Goal: Task Accomplishment & Management: Complete application form

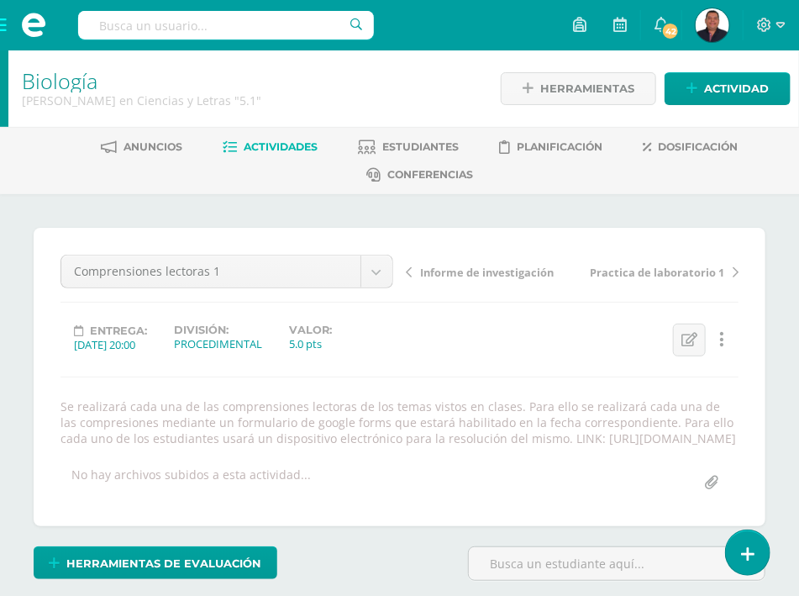
click at [0, 26] on span at bounding box center [33, 25] width 67 height 50
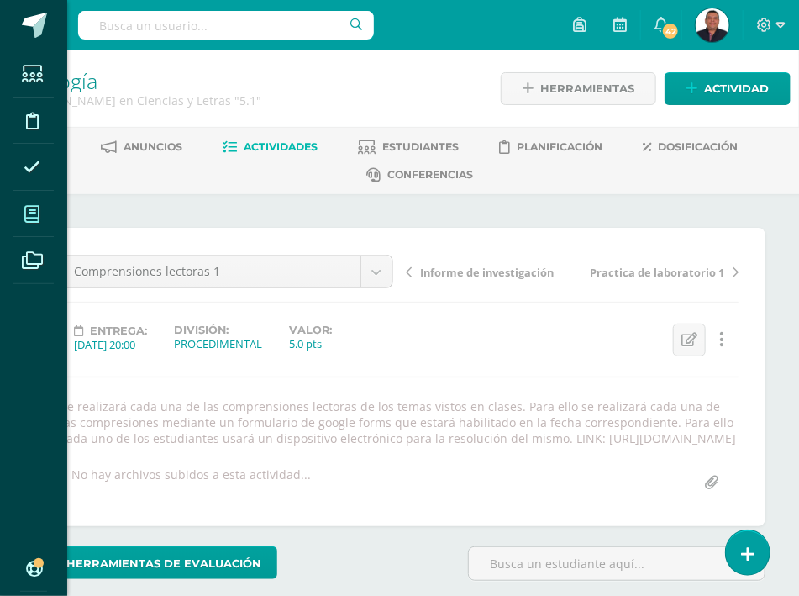
click at [39, 212] on icon at bounding box center [31, 214] width 15 height 17
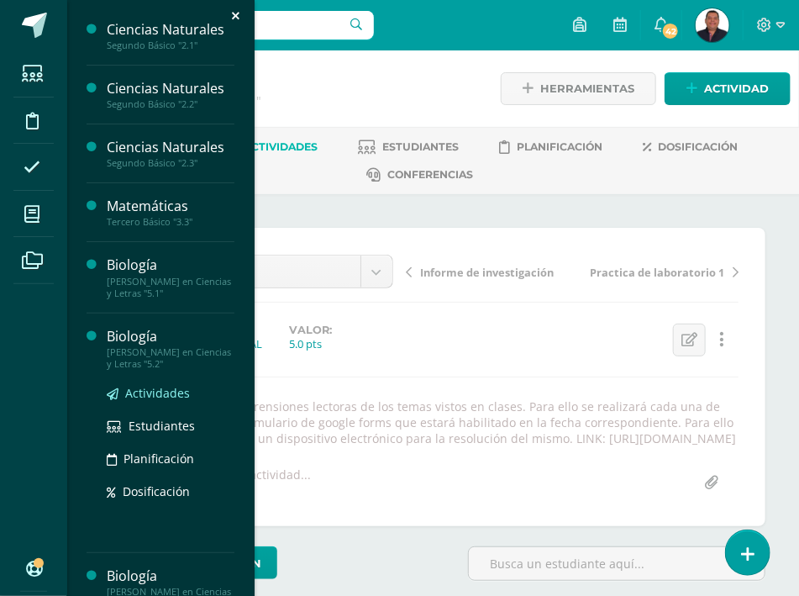
click at [167, 401] on span "Actividades" at bounding box center [157, 393] width 65 height 16
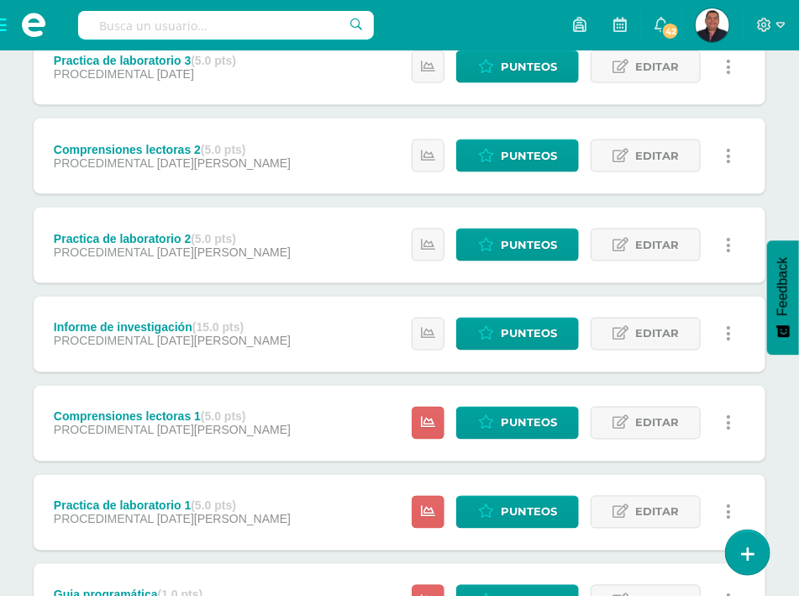
scroll to position [720, 0]
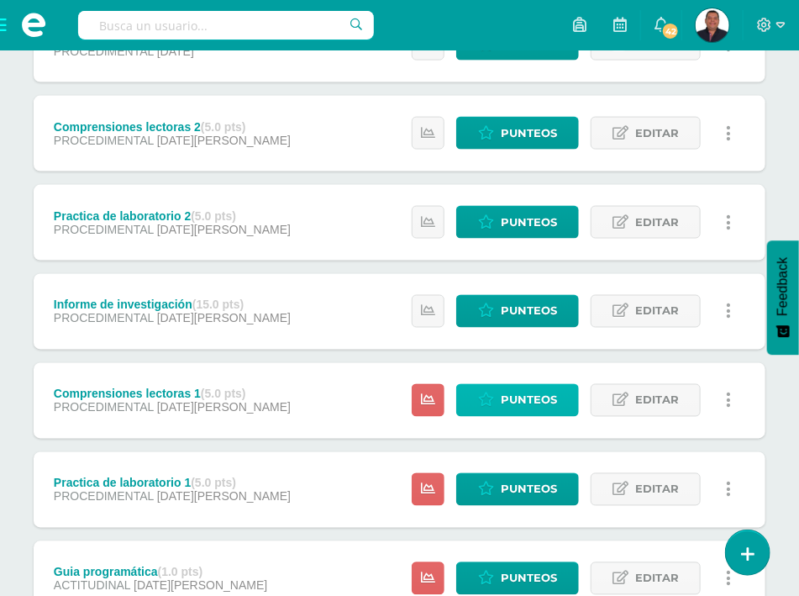
click at [506, 385] on span "Punteos" at bounding box center [529, 400] width 56 height 31
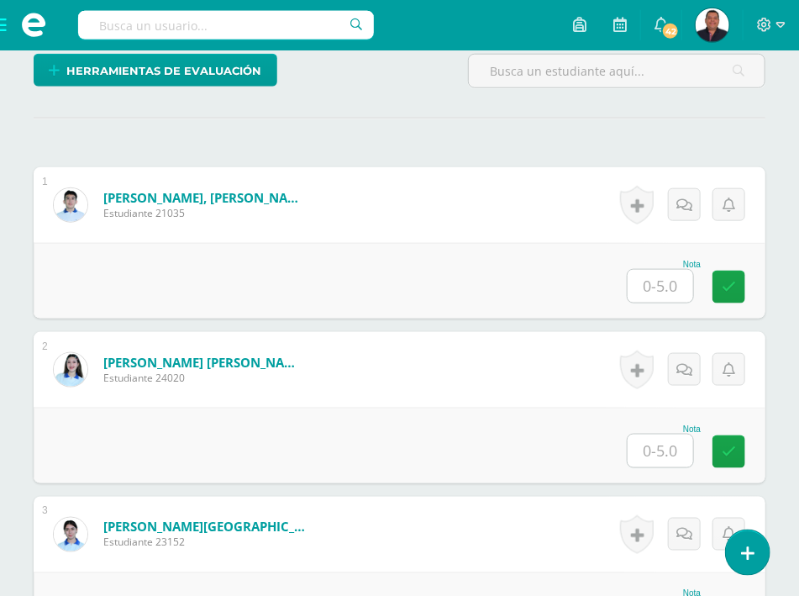
scroll to position [541, 0]
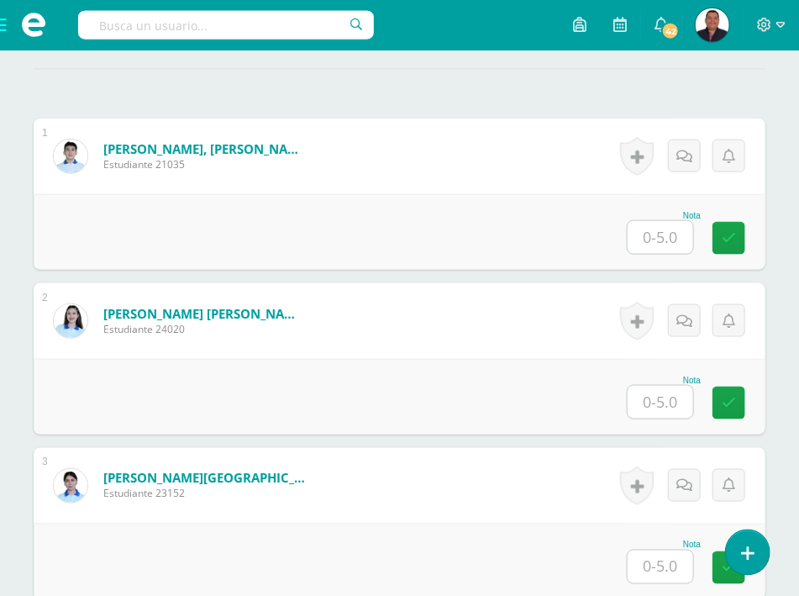
click at [678, 221] on input "text" at bounding box center [661, 237] width 66 height 33
type input "4"
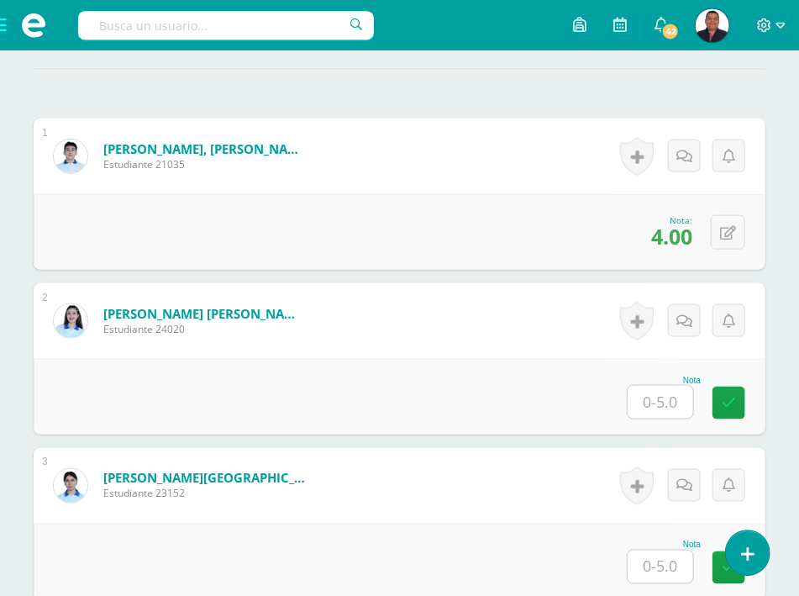
scroll to position [543, 0]
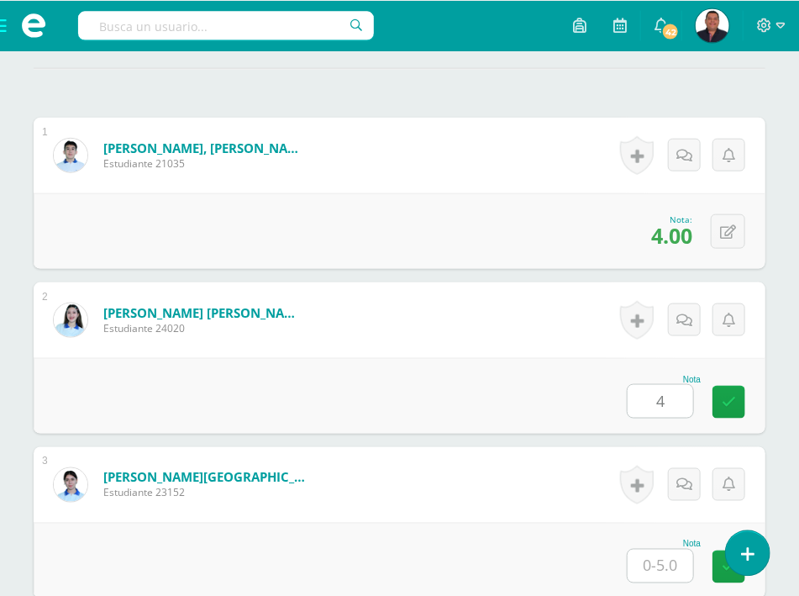
type input "4"
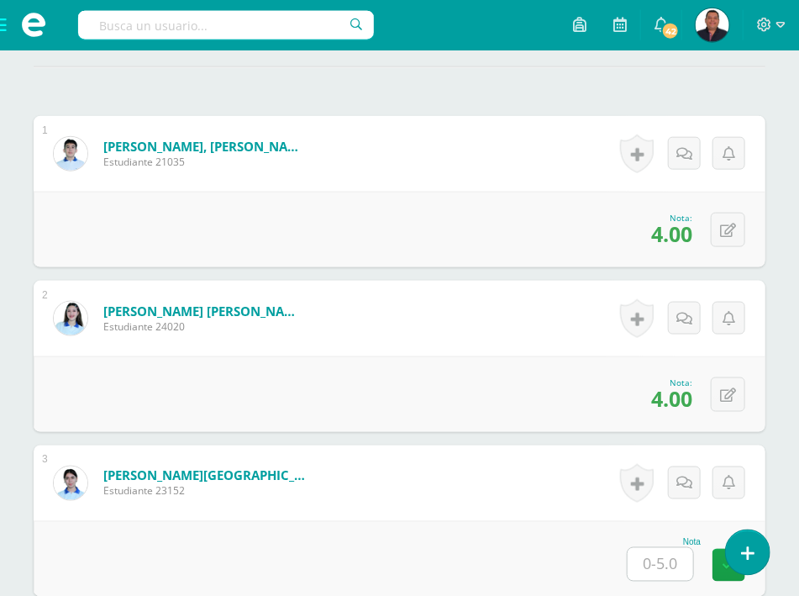
scroll to position [943, 0]
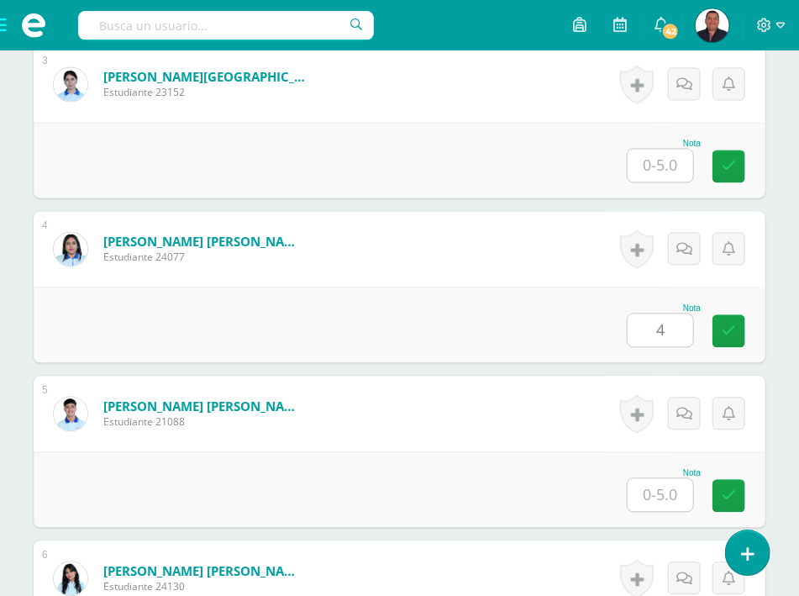
type input "4"
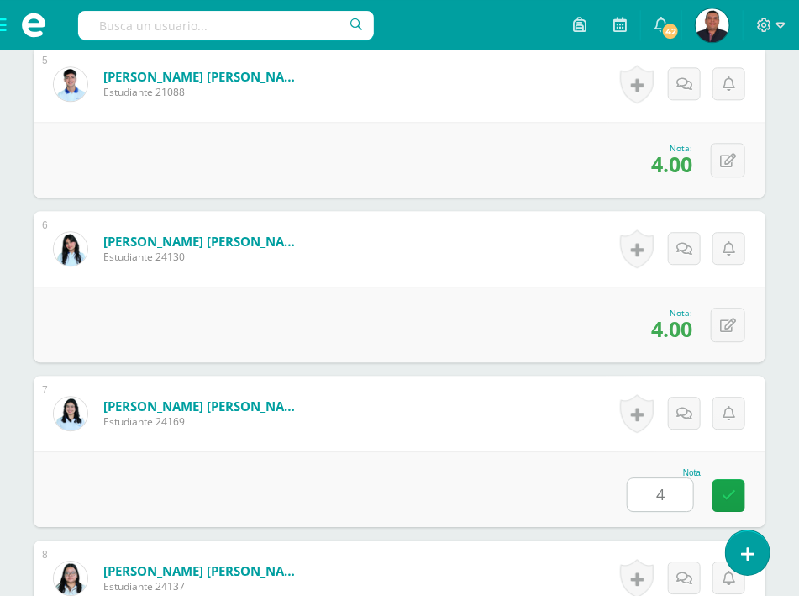
type input "4"
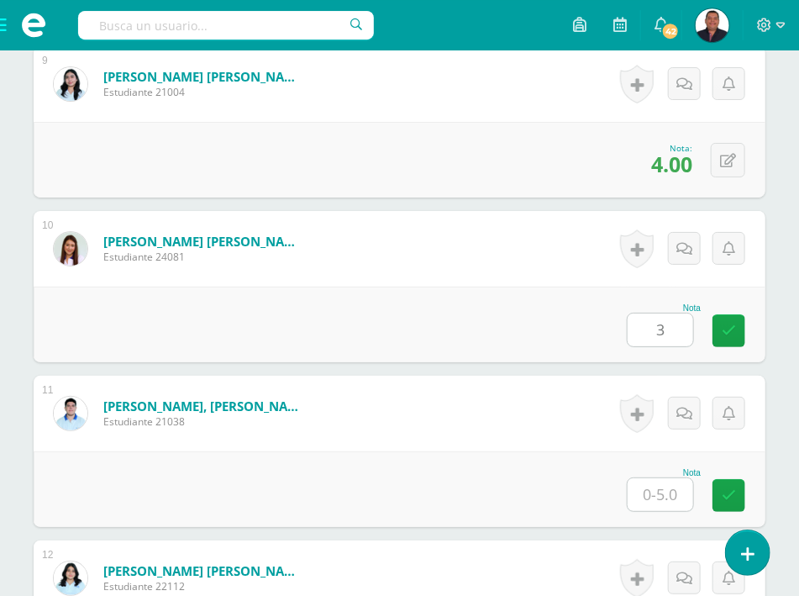
type input "3"
type input "4"
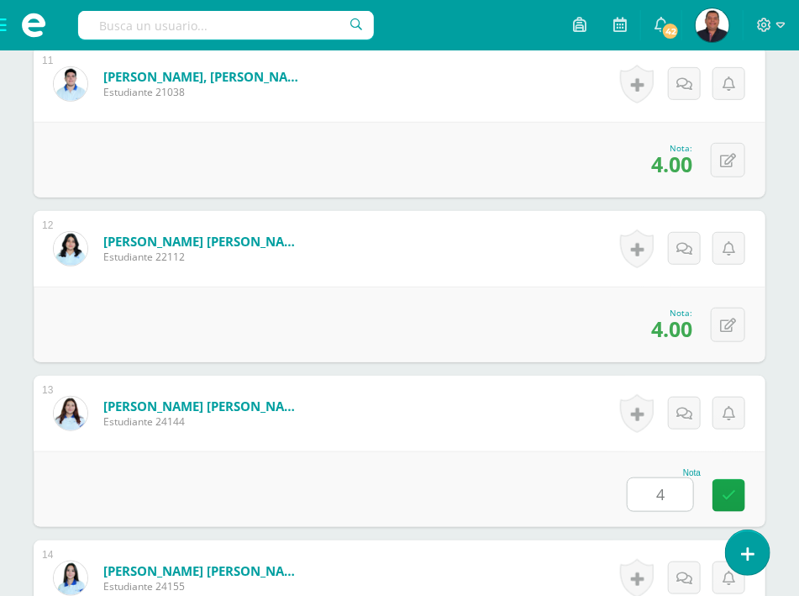
type input "4"
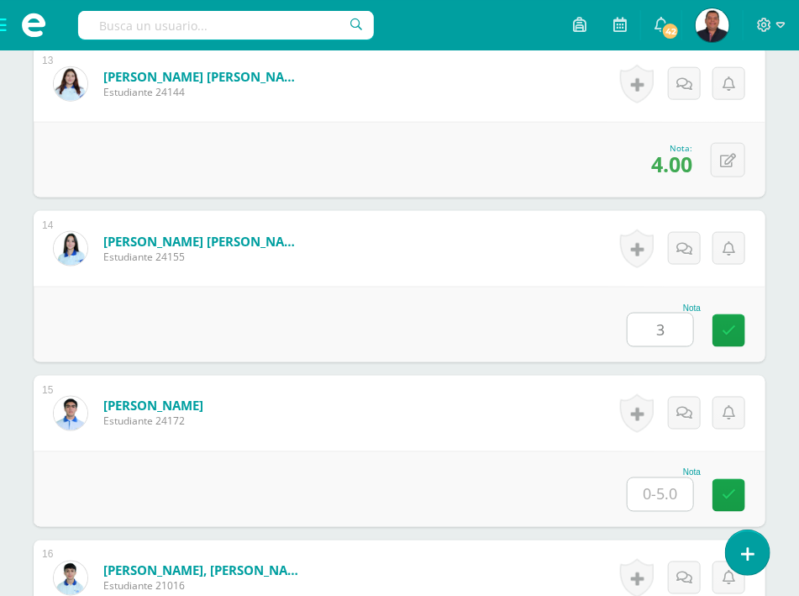
type input "3"
type input "4"
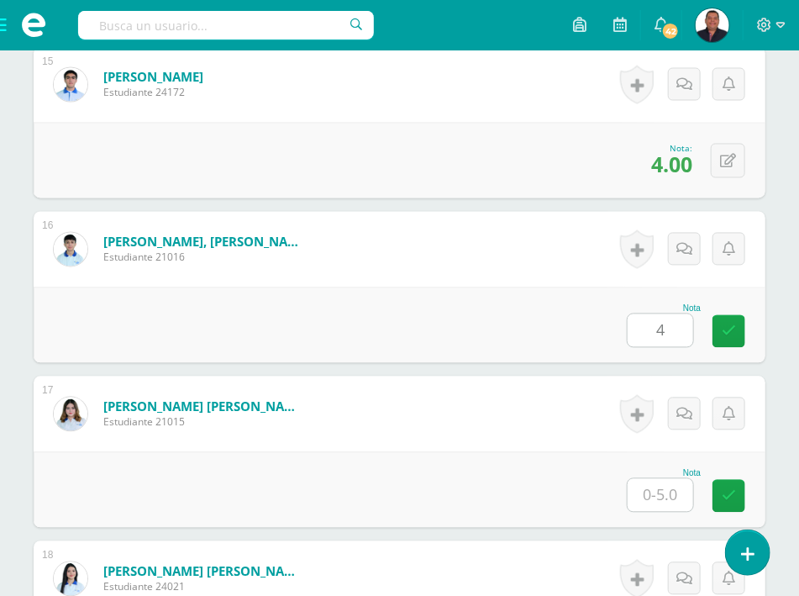
type input "4"
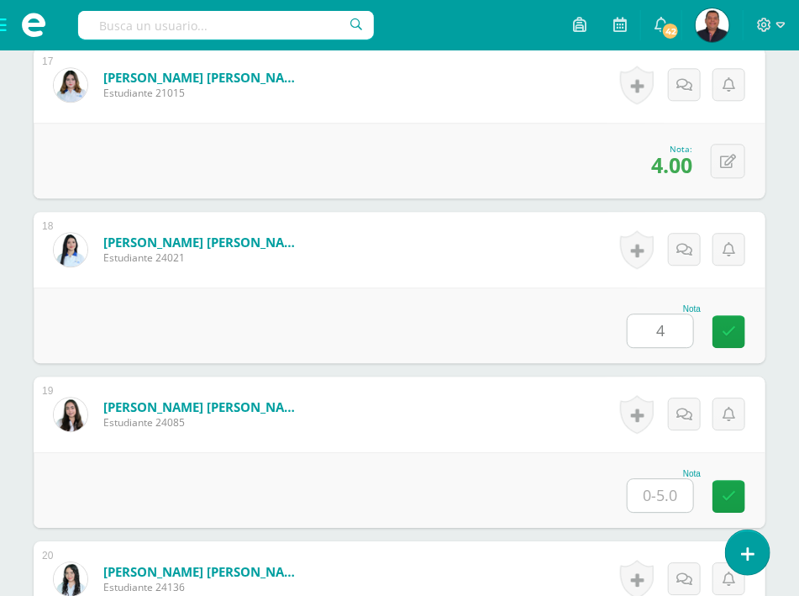
type input "4"
type input "3.5"
type input "4"
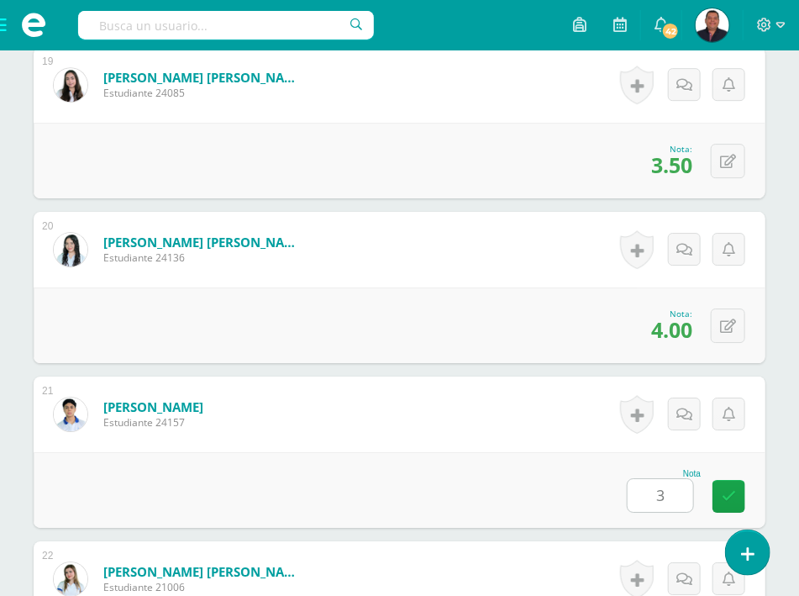
type input "3"
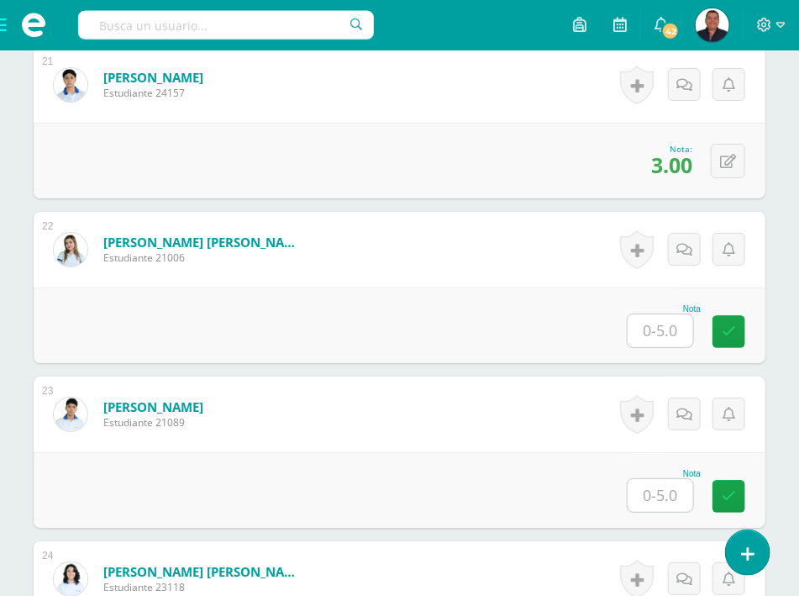
type input "4"
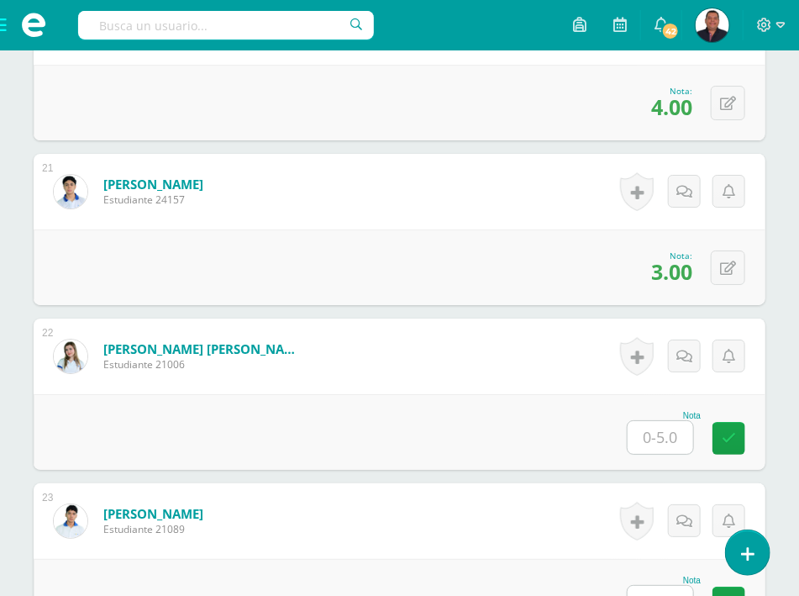
scroll to position [3817, 0]
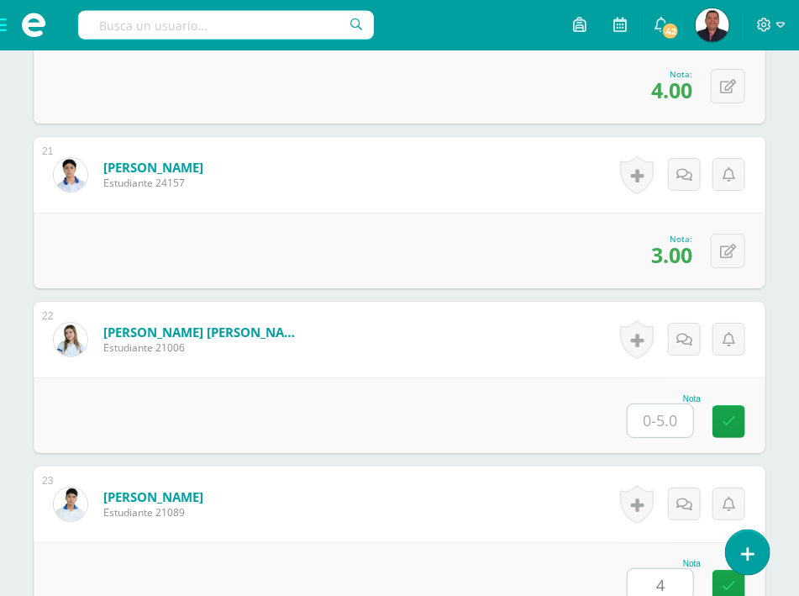
type input "4"
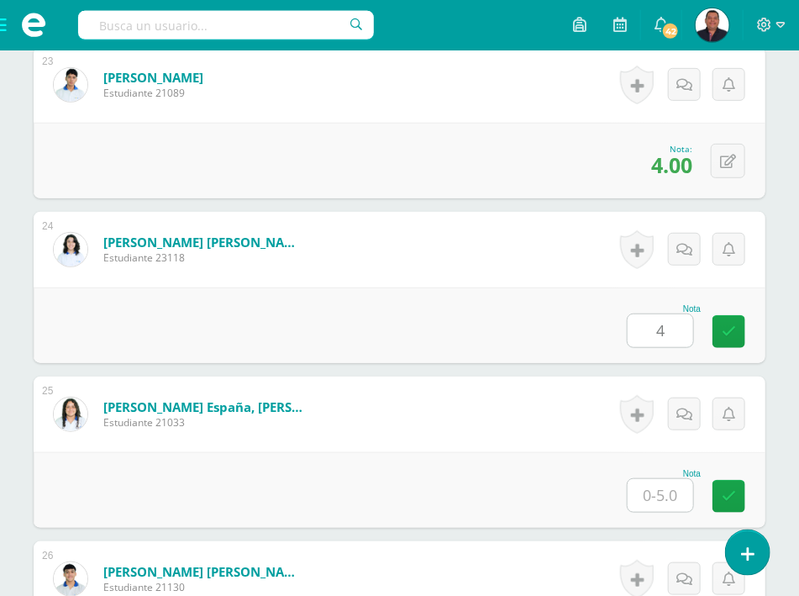
type input "4"
type input "3.5"
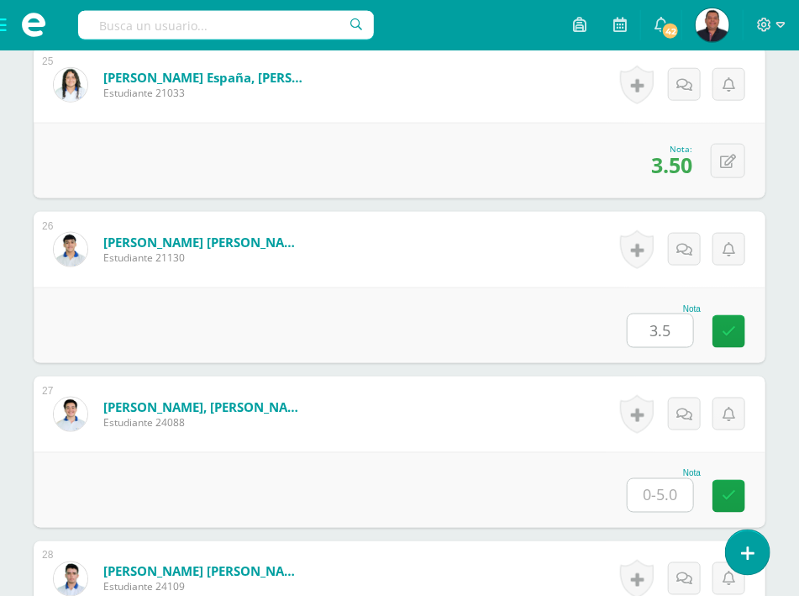
type input "3.5"
type input "4"
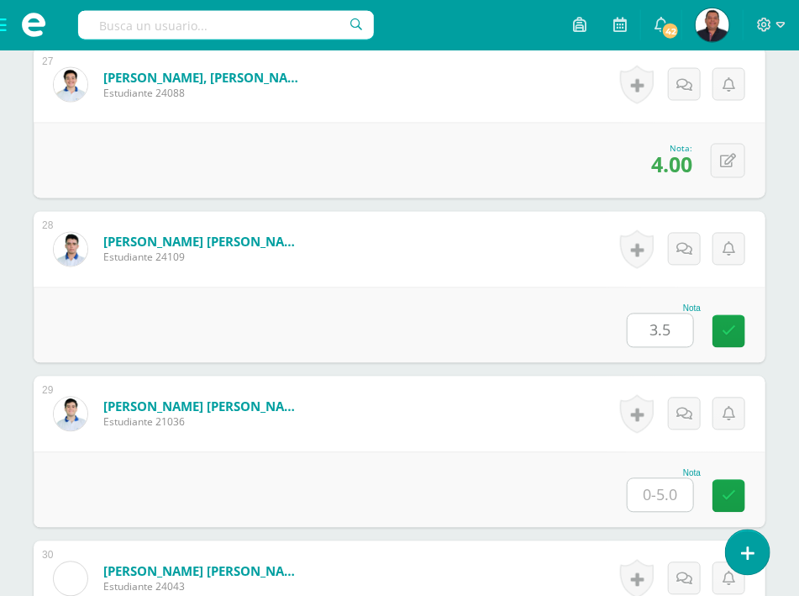
type input "3.5"
type input "4"
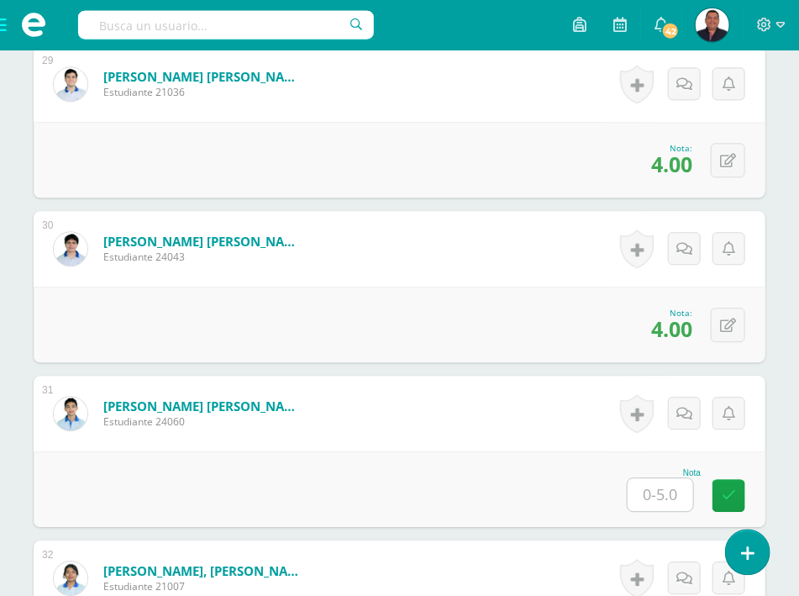
scroll to position [5555, 0]
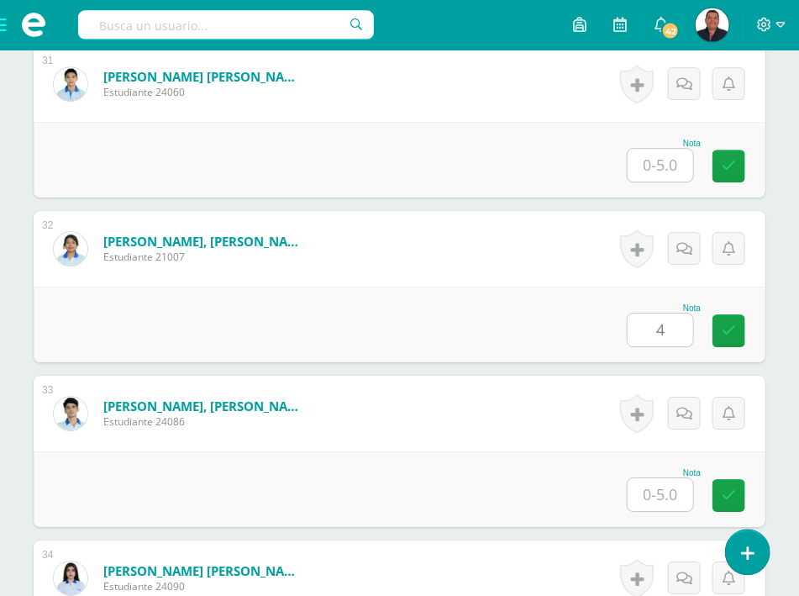
type input "4"
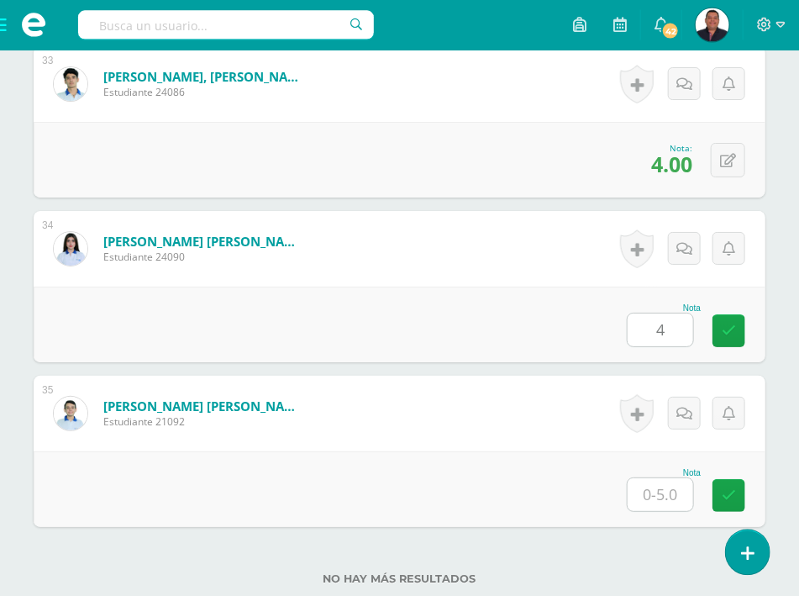
type input "4"
type input "2.5"
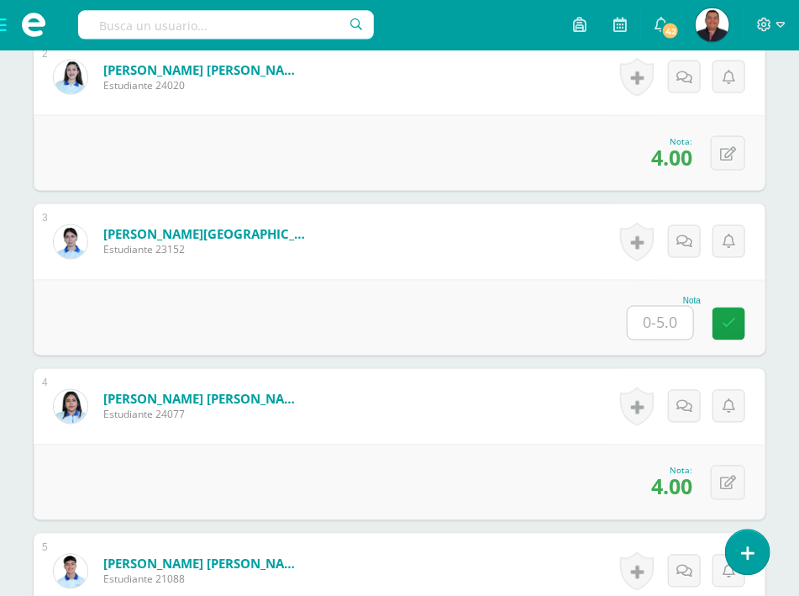
scroll to position [568, 0]
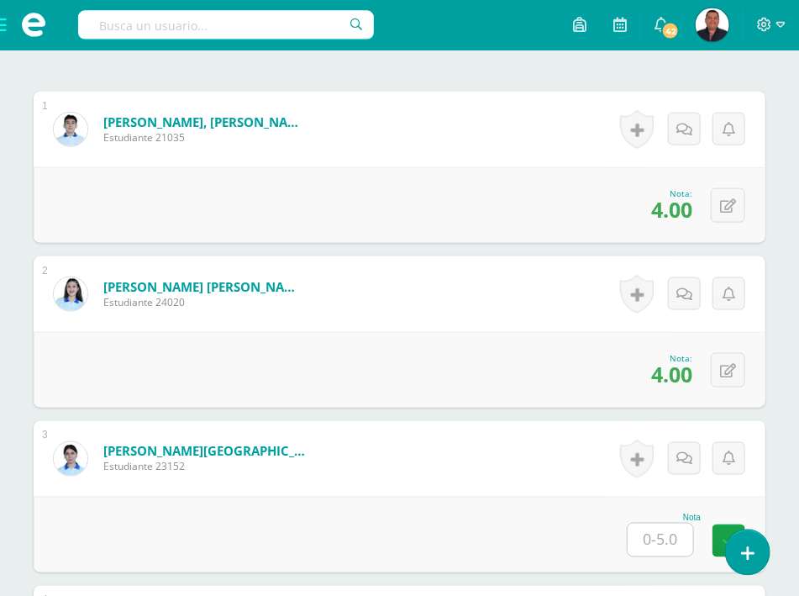
click at [662, 524] on input "text" at bounding box center [661, 540] width 66 height 33
type input "4"
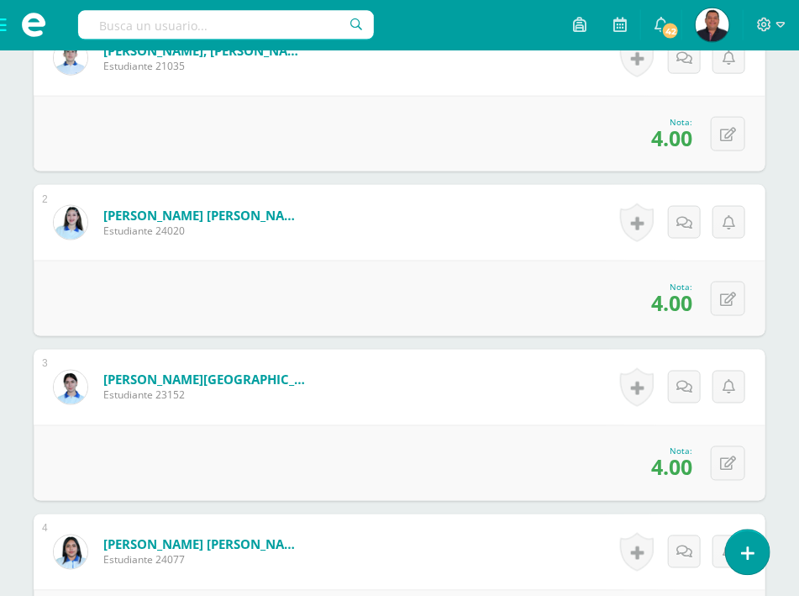
scroll to position [749, 0]
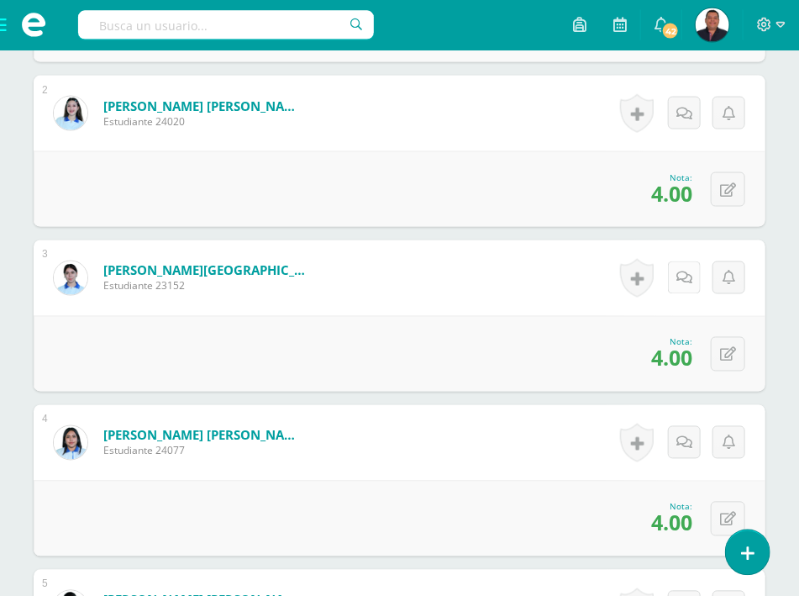
click at [678, 271] on icon at bounding box center [685, 278] width 16 height 14
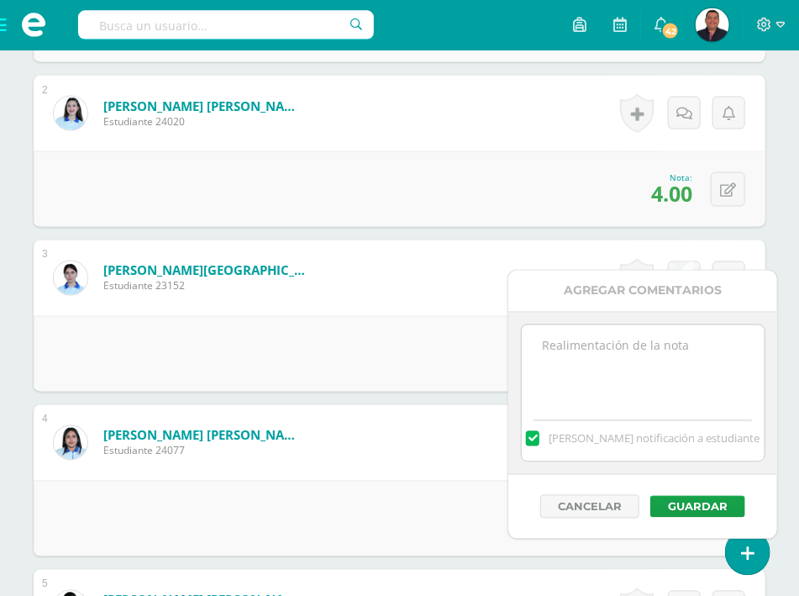
click at [626, 377] on textarea at bounding box center [643, 367] width 243 height 84
type textarea "Realizó el cuestionario de 5.3 como obtuvo el link"
click at [703, 505] on button "Guardar" at bounding box center [698, 507] width 95 height 22
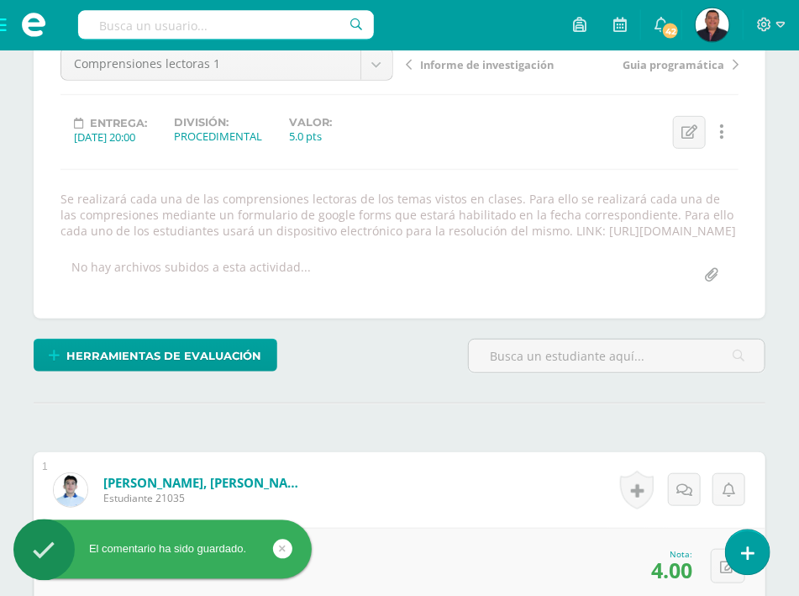
scroll to position [0, 0]
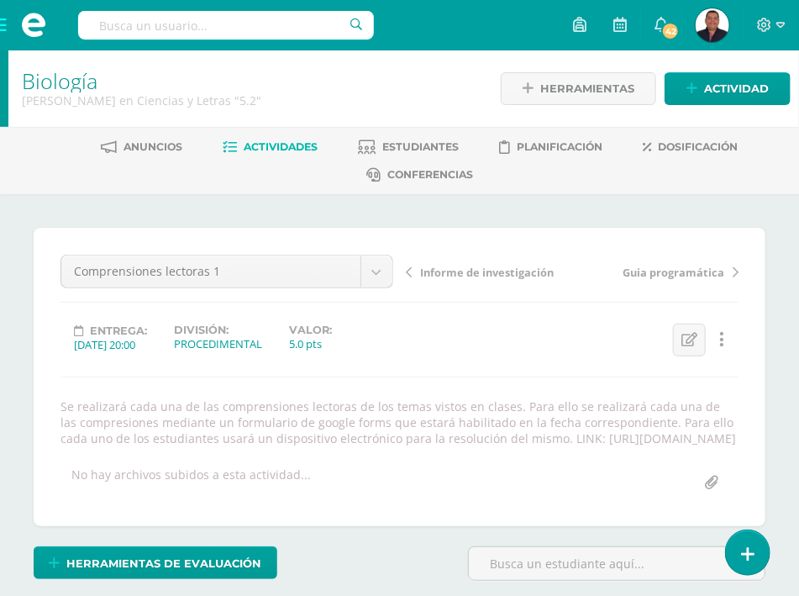
click at [5, 26] on span at bounding box center [33, 25] width 67 height 50
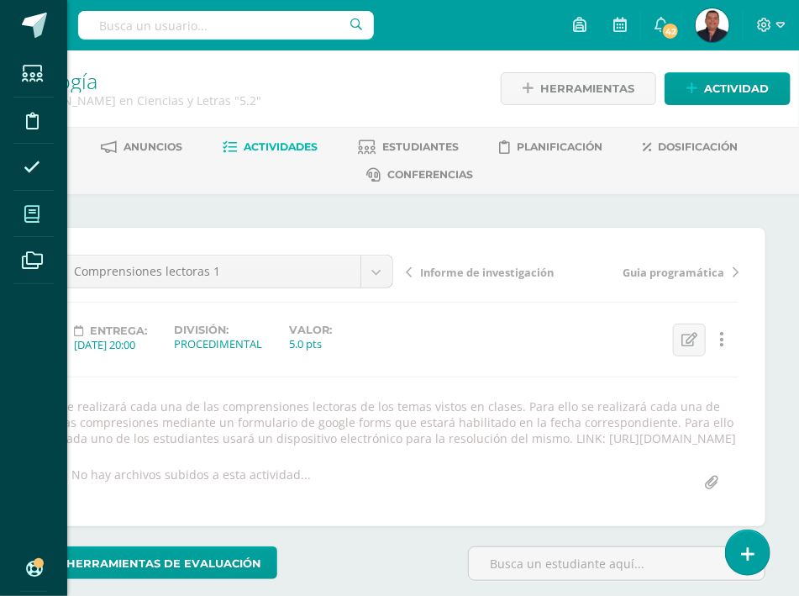
click at [30, 222] on icon at bounding box center [31, 214] width 15 height 17
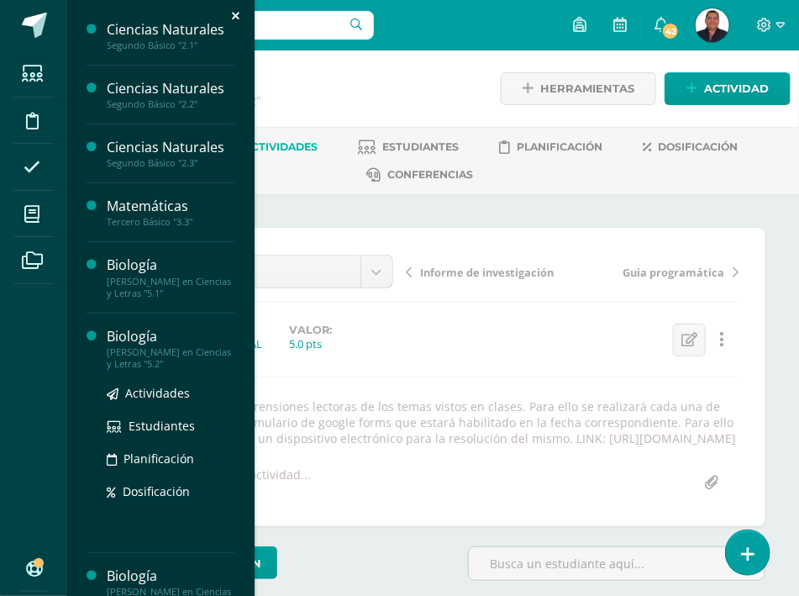
scroll to position [134, 0]
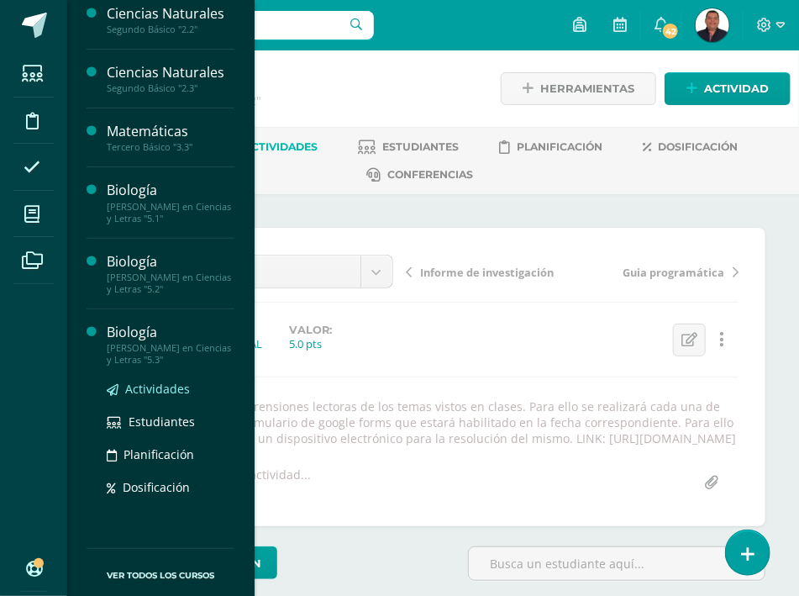
click at [144, 392] on span "Actividades" at bounding box center [157, 389] width 65 height 16
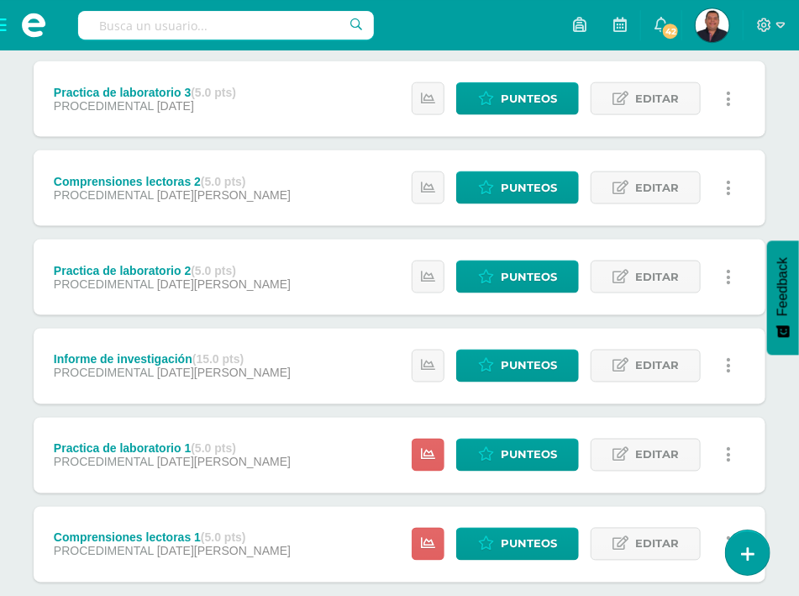
scroll to position [693, 0]
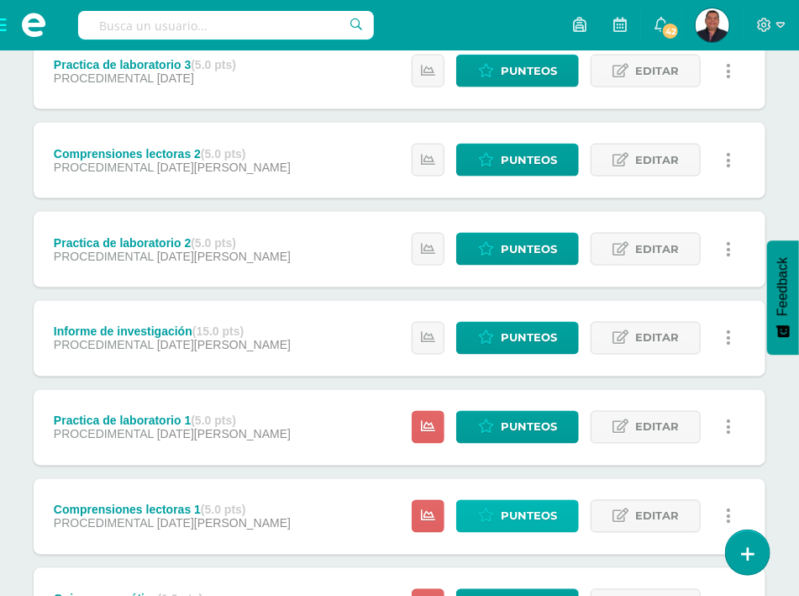
click at [510, 501] on span "Punteos" at bounding box center [529, 516] width 56 height 31
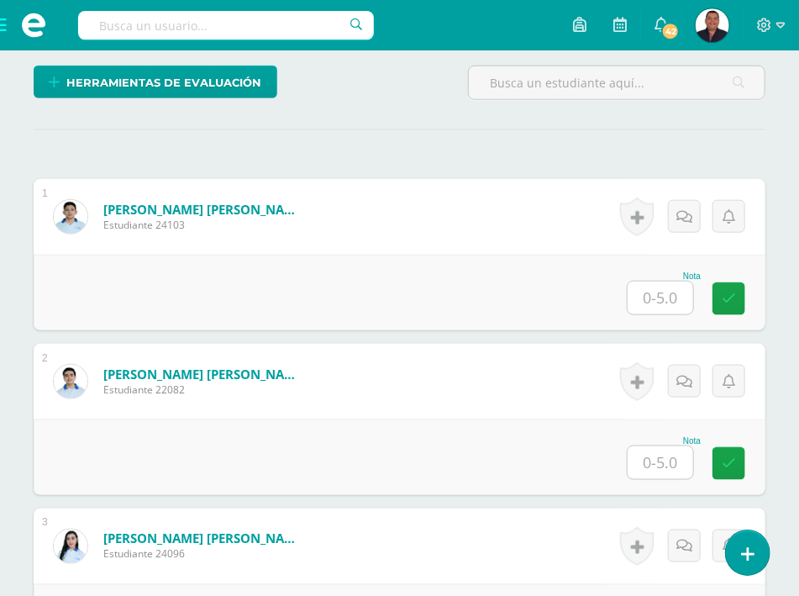
scroll to position [482, 0]
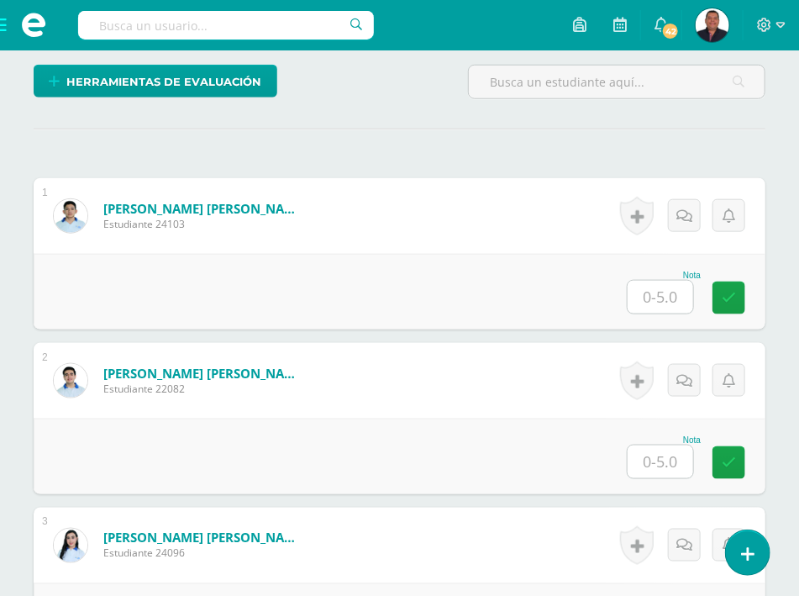
click at [671, 281] on input "text" at bounding box center [661, 297] width 66 height 33
type input "4"
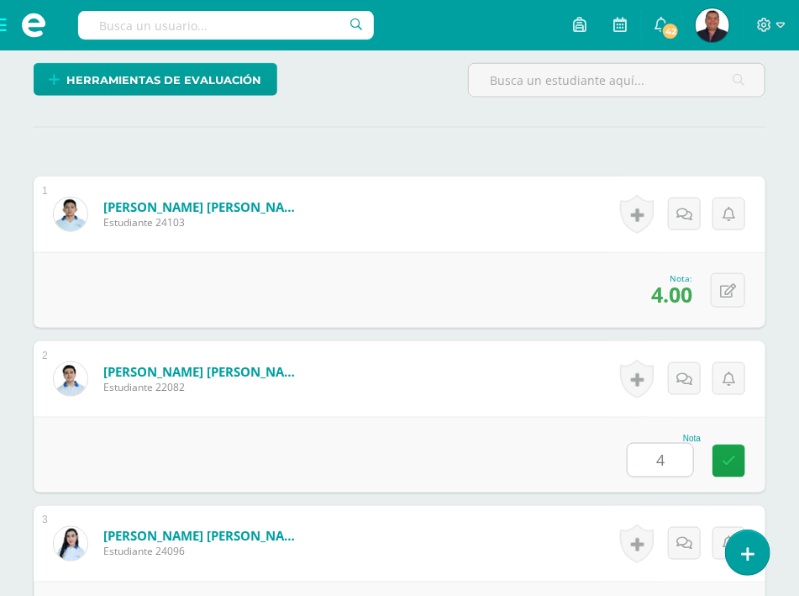
type input "4"
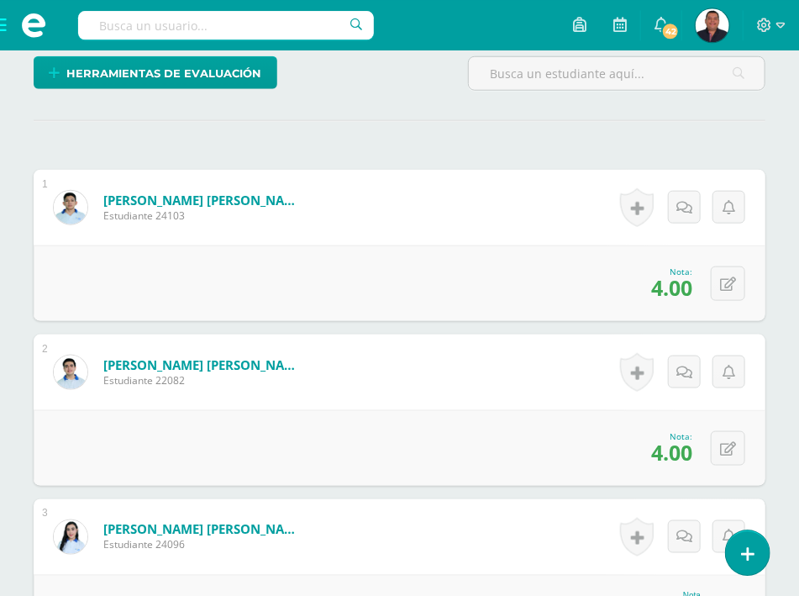
type input "4"
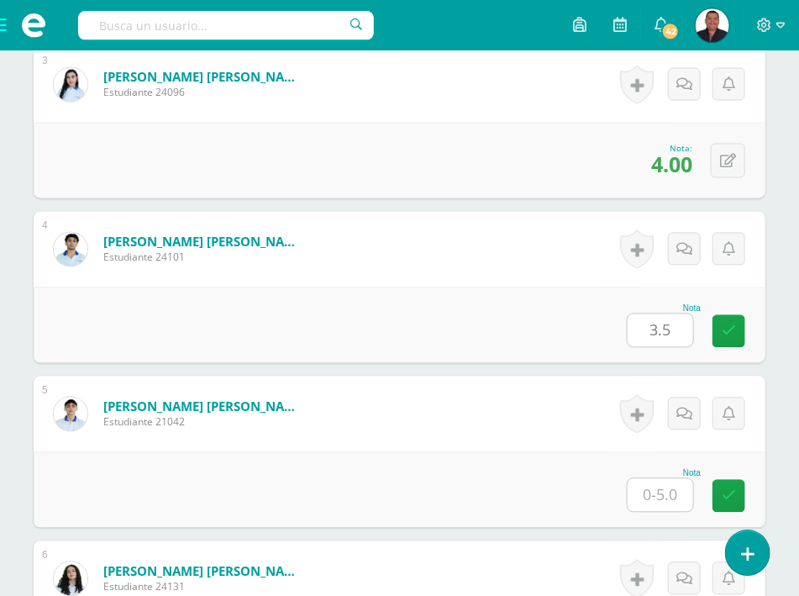
type input "3.5"
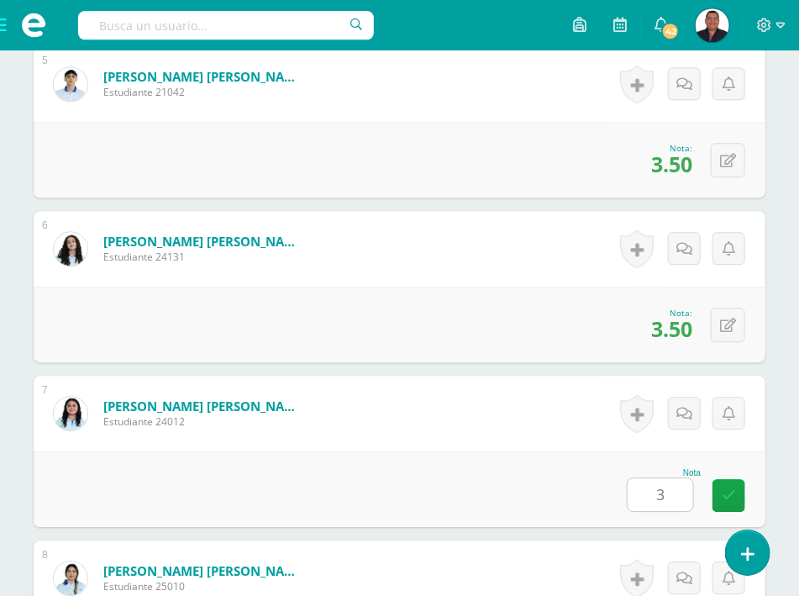
type input "3"
type input "3.5"
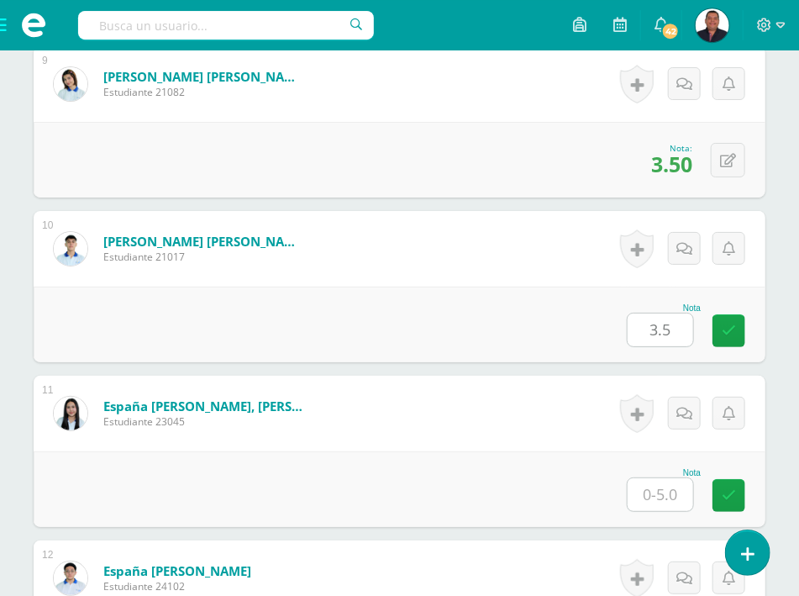
type input "3.5"
type input "4.5"
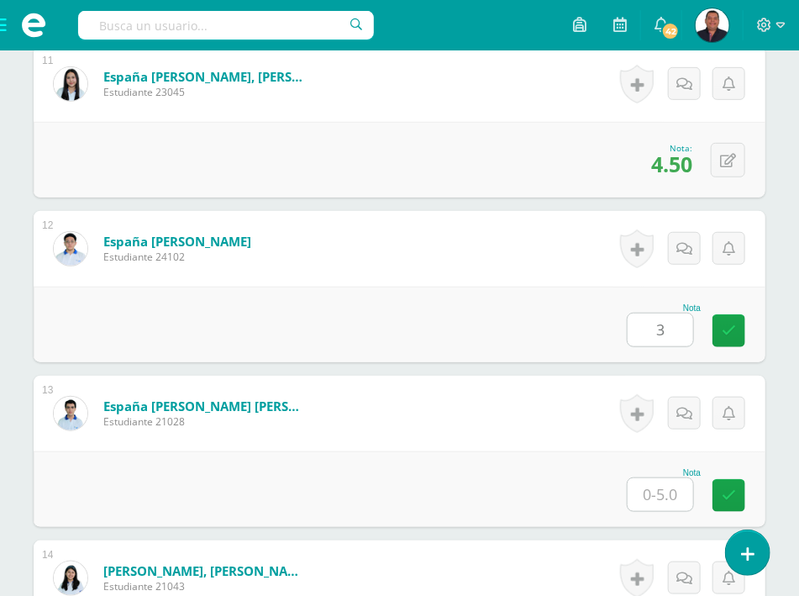
type input "3"
type input "4"
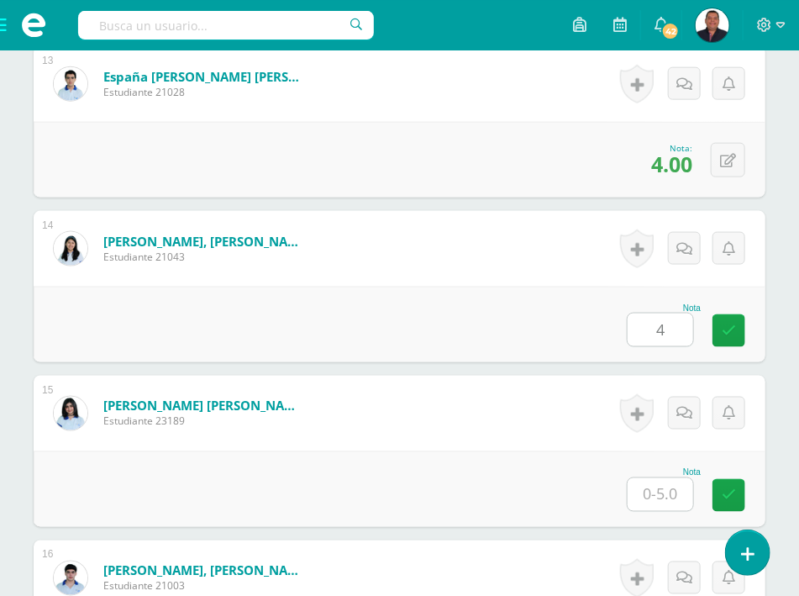
type input "4"
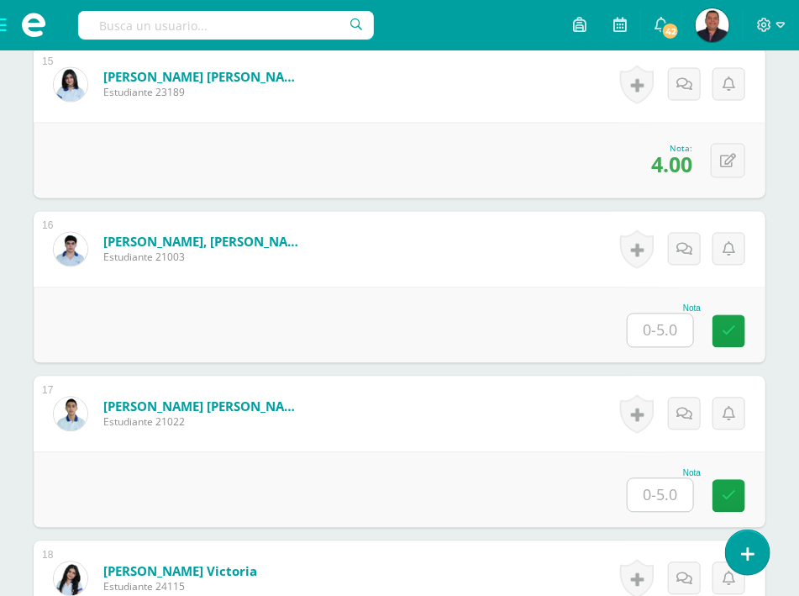
type input "3"
type input "4"
type input "3.5"
click at [691, 243] on icon at bounding box center [685, 250] width 16 height 14
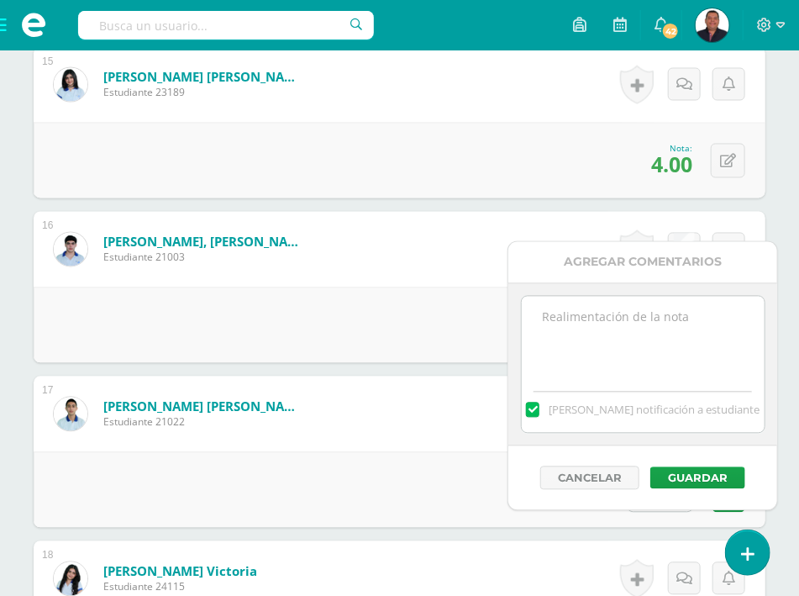
click at [598, 348] on textarea at bounding box center [643, 339] width 243 height 84
type textarea "realizó la comprobación hasta el día [DATE][PERSON_NAME]."
click at [701, 472] on button "Guardar" at bounding box center [698, 478] width 95 height 22
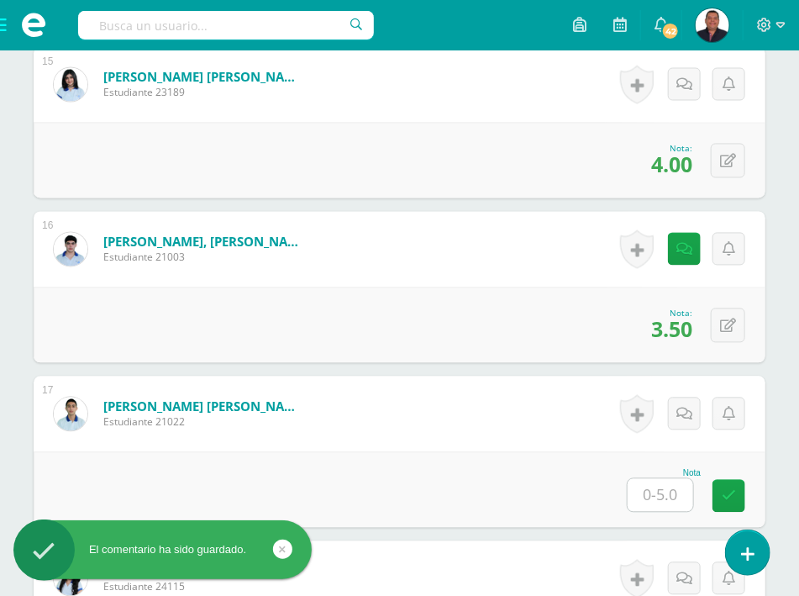
click at [679, 479] on input "text" at bounding box center [661, 495] width 66 height 33
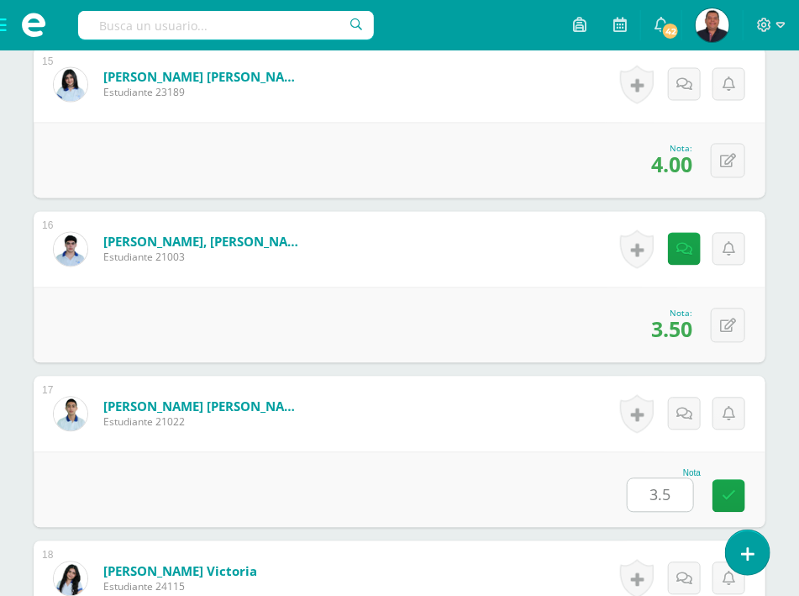
type input "3.5"
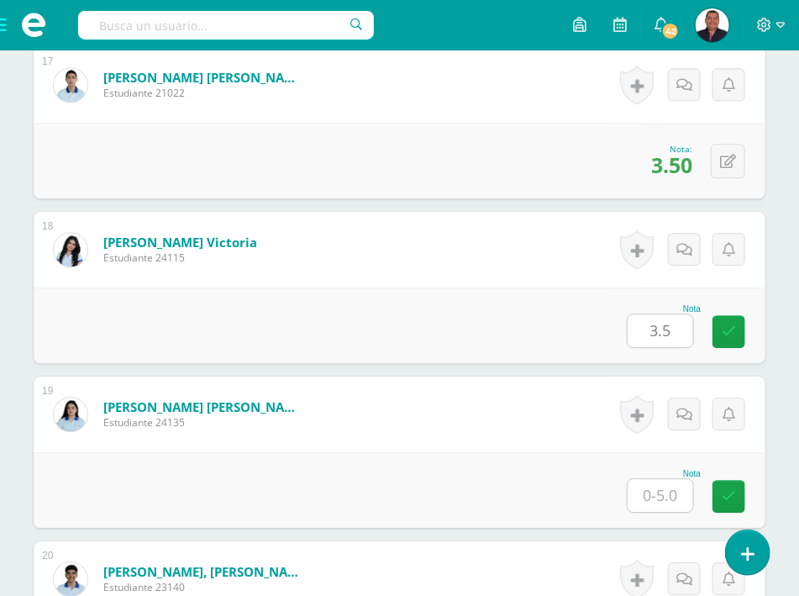
type input "3.5"
type input "4"
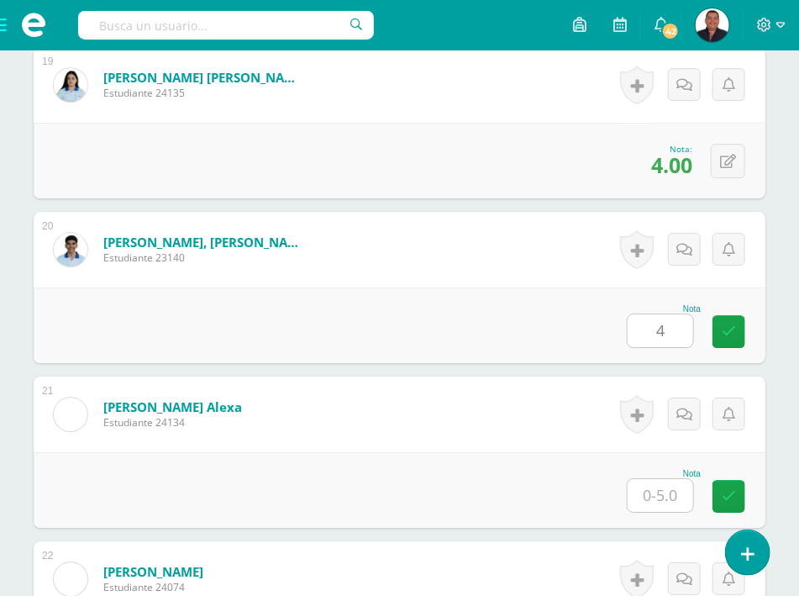
type input "4"
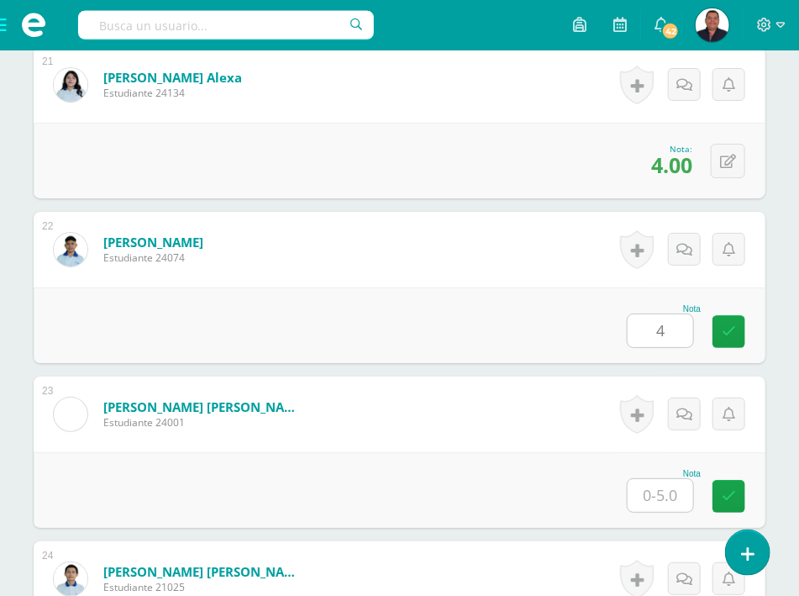
type input "4"
type input "4.5"
type input "3.5"
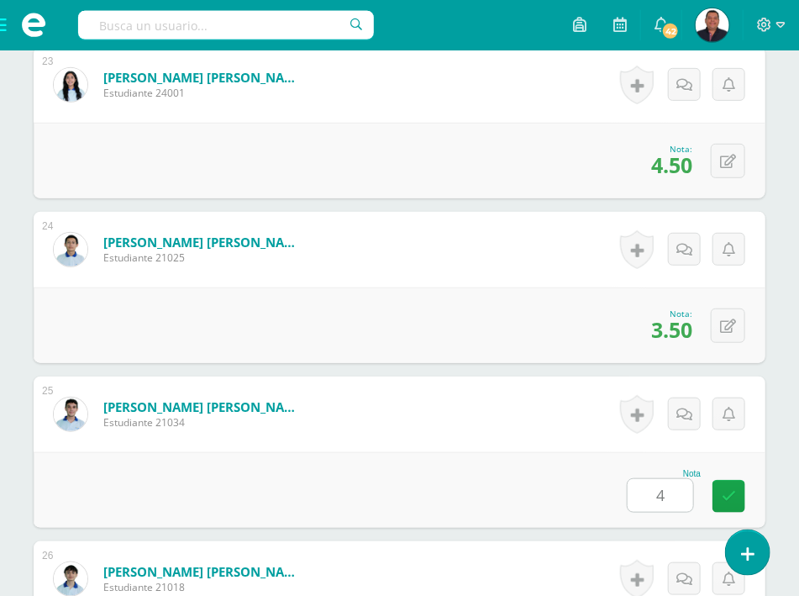
type input "4"
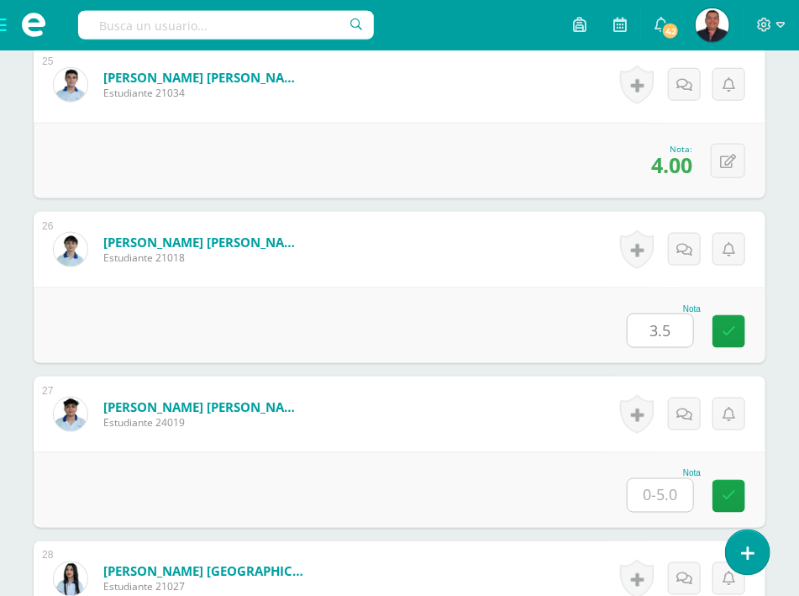
type input "3.5"
type input "4.5"
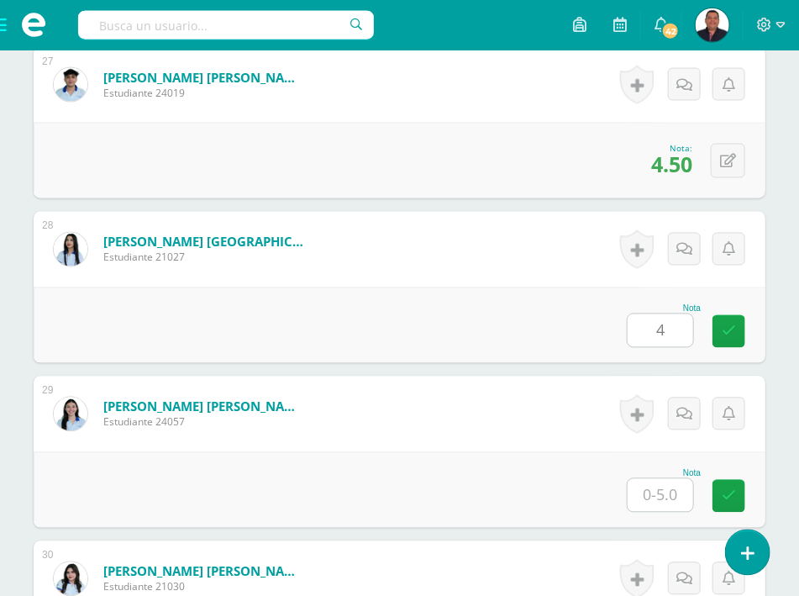
type input "4"
type input "4.5"
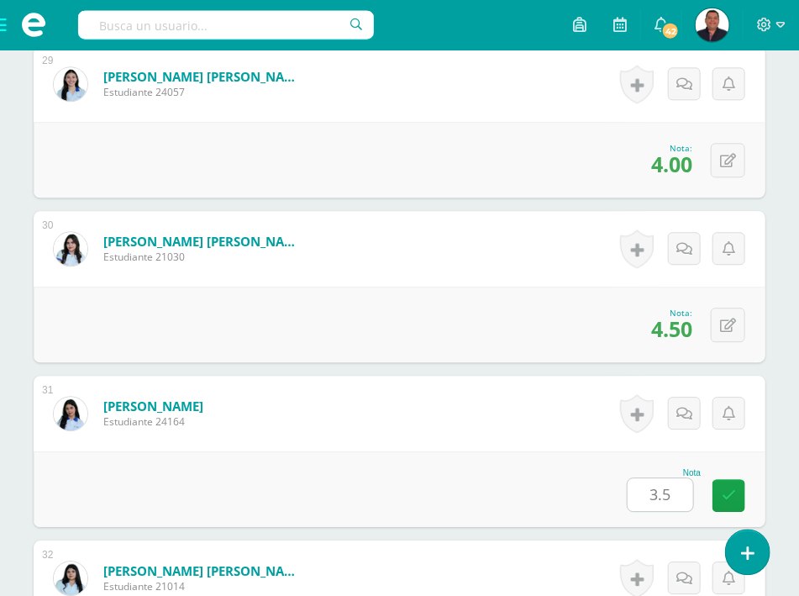
type input "3.5"
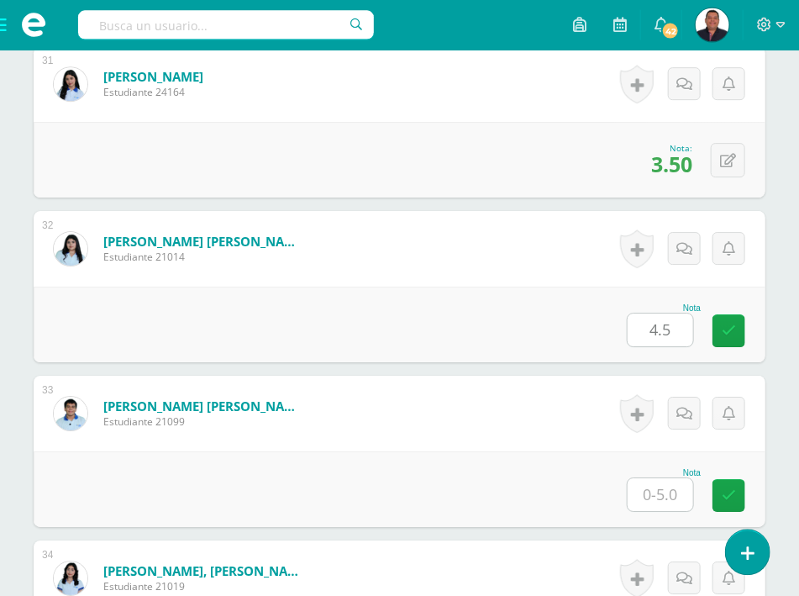
type input "4.5"
type input "3.5"
type input "4.5"
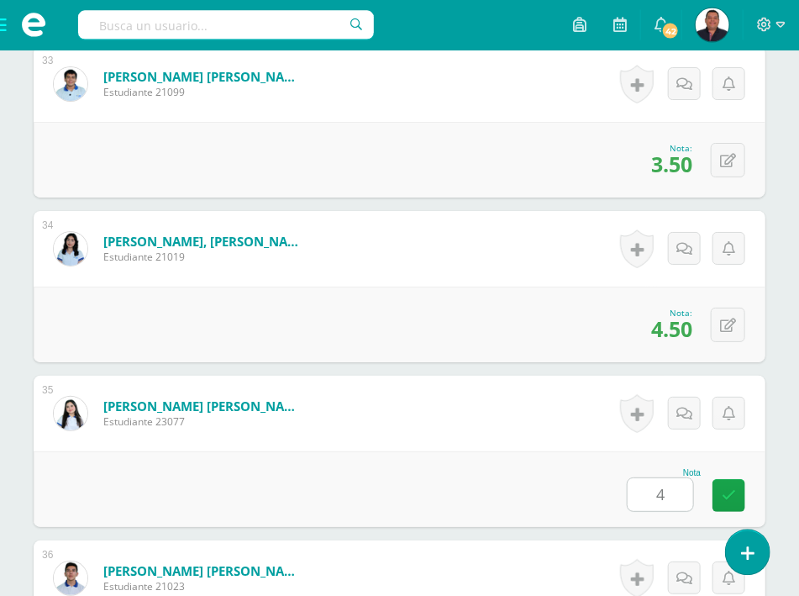
type input "4"
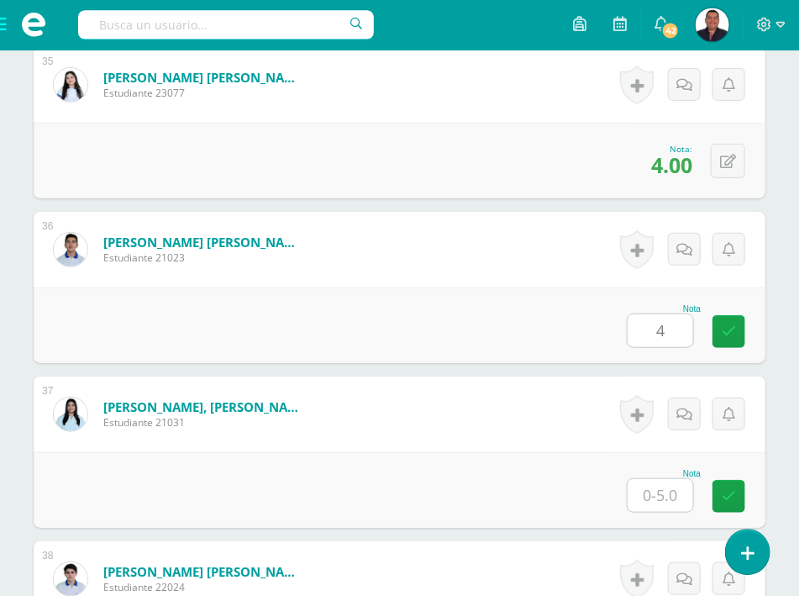
type input "4"
type input "4.5"
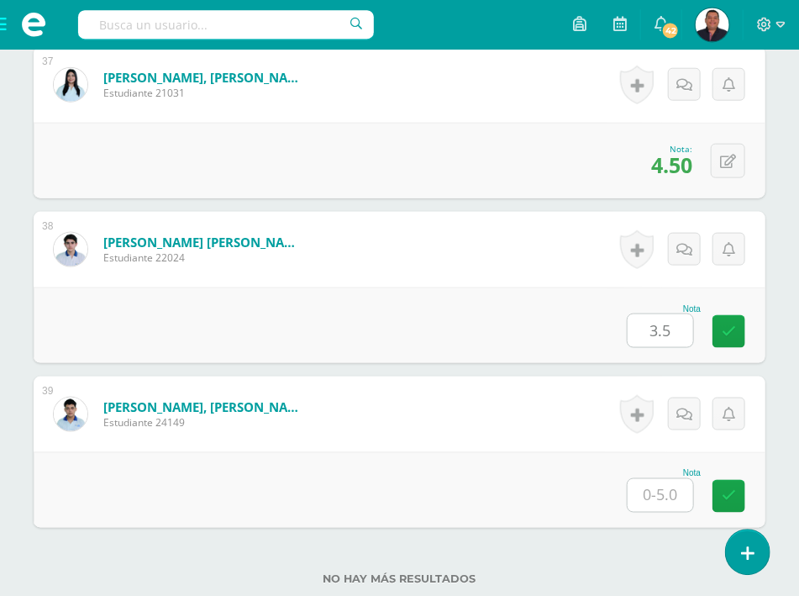
type input "3.5"
type input "4"
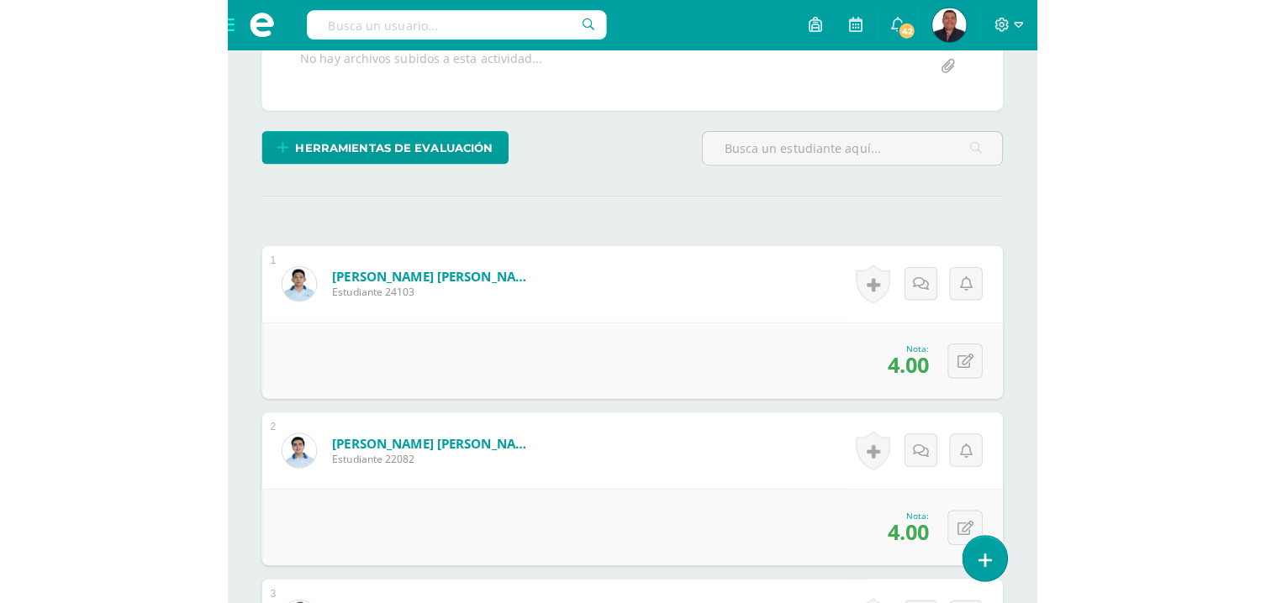
scroll to position [0, 0]
